Goal: Task Accomplishment & Management: Manage account settings

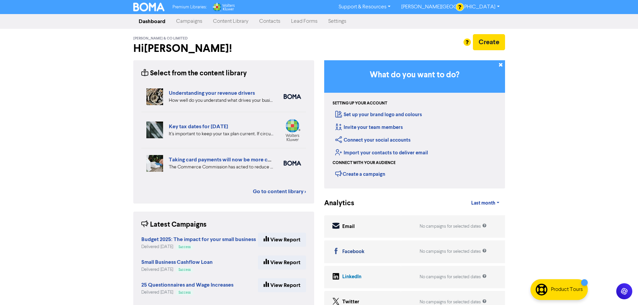
click at [262, 21] on link "Contacts" at bounding box center [270, 21] width 32 height 13
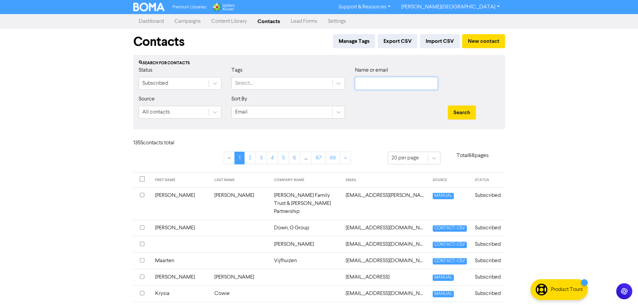
click at [417, 87] on input "text" at bounding box center [396, 83] width 83 height 13
type input "[PERSON_NAME]"
click at [447, 105] on button "Search" at bounding box center [461, 112] width 28 height 14
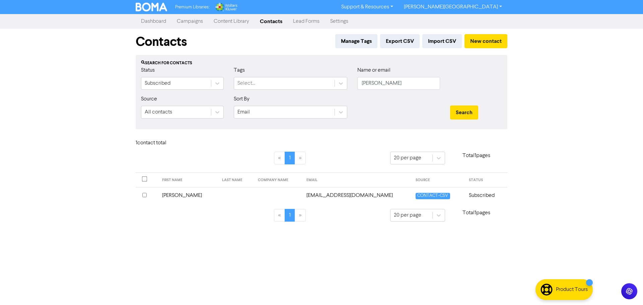
click at [382, 194] on td "[EMAIL_ADDRESS][DOMAIN_NAME]" at bounding box center [356, 195] width 109 height 16
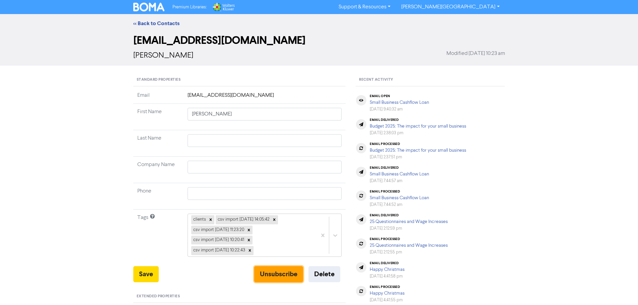
click at [276, 269] on button "Unsubscribe" at bounding box center [278, 274] width 49 height 16
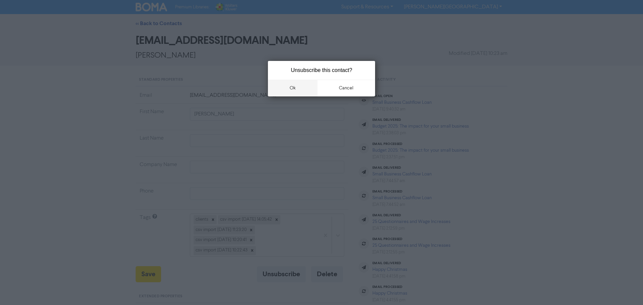
click at [298, 86] on button "ok" at bounding box center [293, 88] width 50 height 17
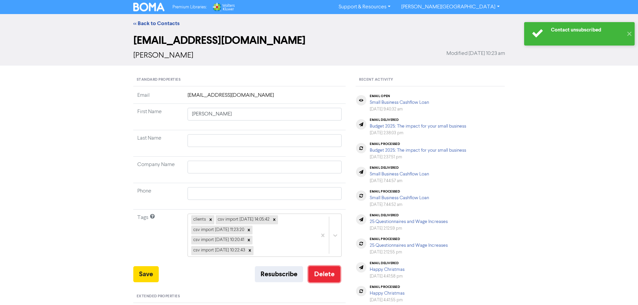
click at [332, 276] on button "Delete" at bounding box center [324, 274] width 32 height 16
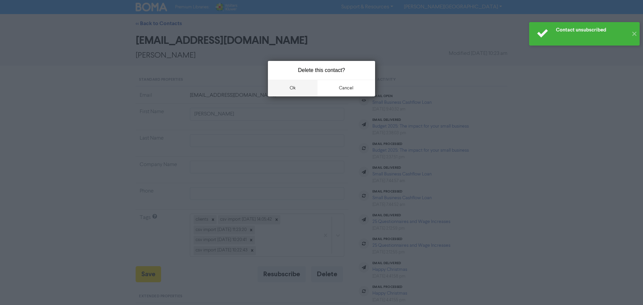
click at [295, 89] on button "ok" at bounding box center [293, 88] width 50 height 17
